Goal: Find specific page/section: Find specific page/section

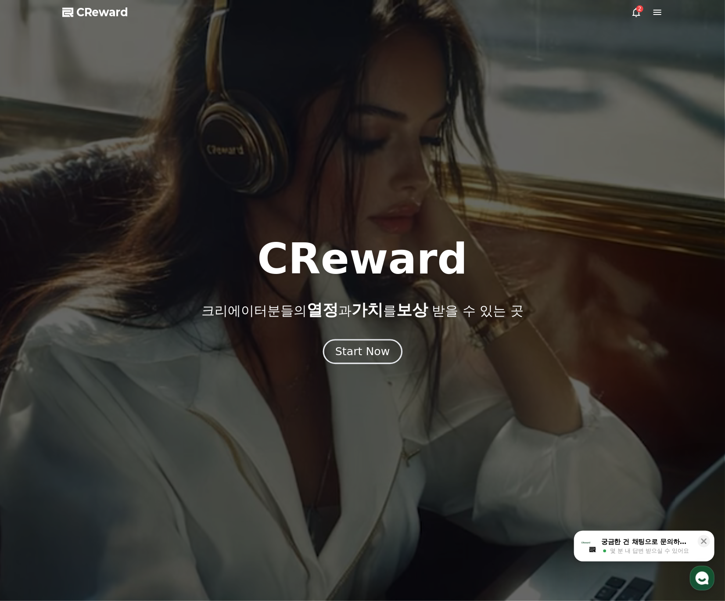
click at [368, 353] on div "Start Now" at bounding box center [362, 351] width 54 height 15
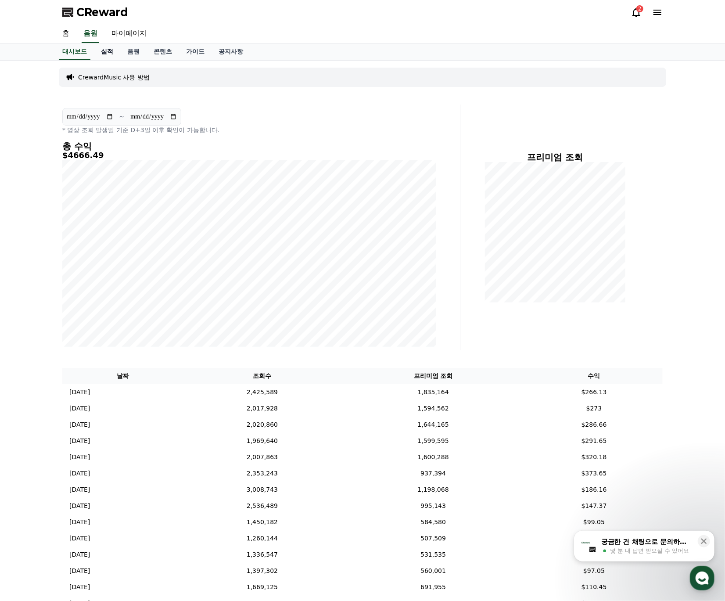
click at [109, 49] on link "실적" at bounding box center [107, 51] width 26 height 17
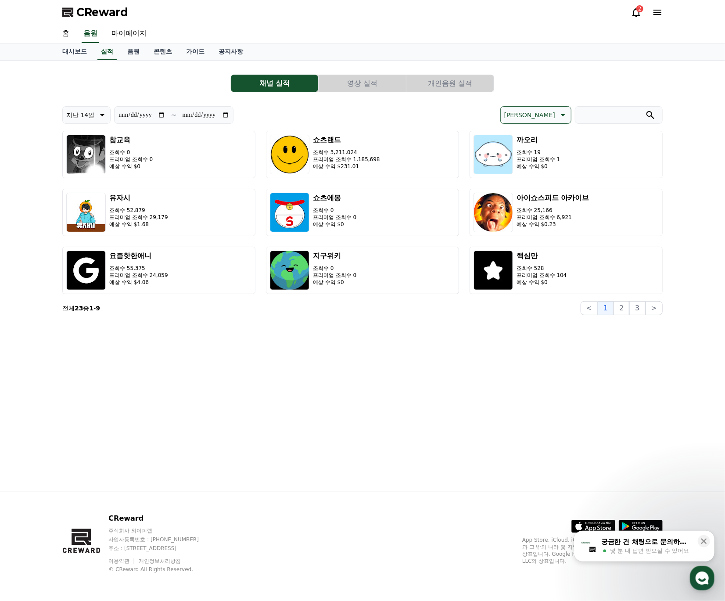
click at [449, 86] on button "개인음원 실적" at bounding box center [449, 84] width 87 height 18
